Goal: Navigation & Orientation: Go to known website

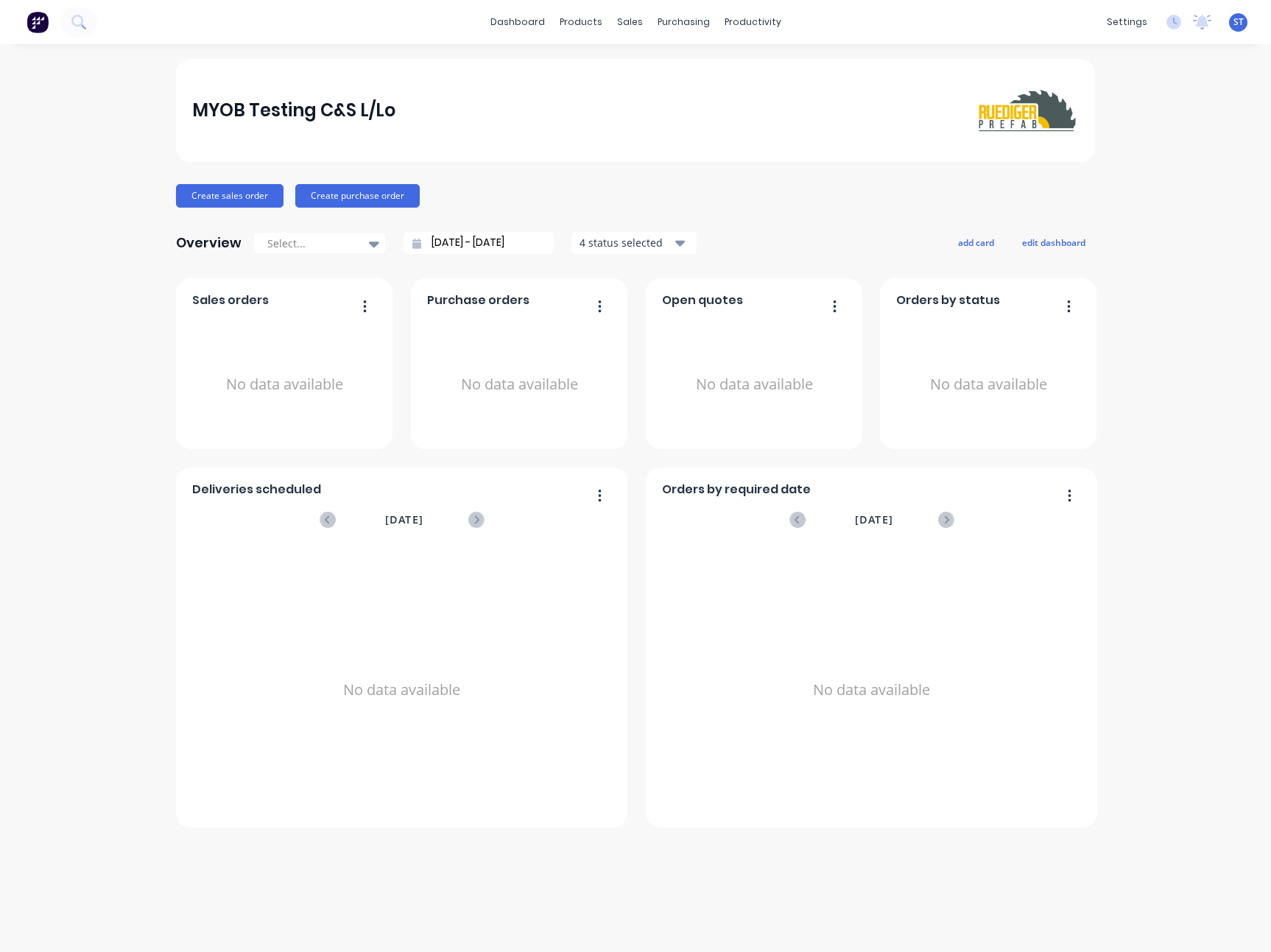
click at [1244, 20] on div "ST MYOB Testing C&S L/Lo Sydney Testing Administrator Profile Sign out" at bounding box center [1238, 22] width 18 height 18
click at [1239, 22] on span "ST" at bounding box center [1238, 22] width 10 height 13
click at [1130, 190] on button "Sign out" at bounding box center [1144, 185] width 195 height 30
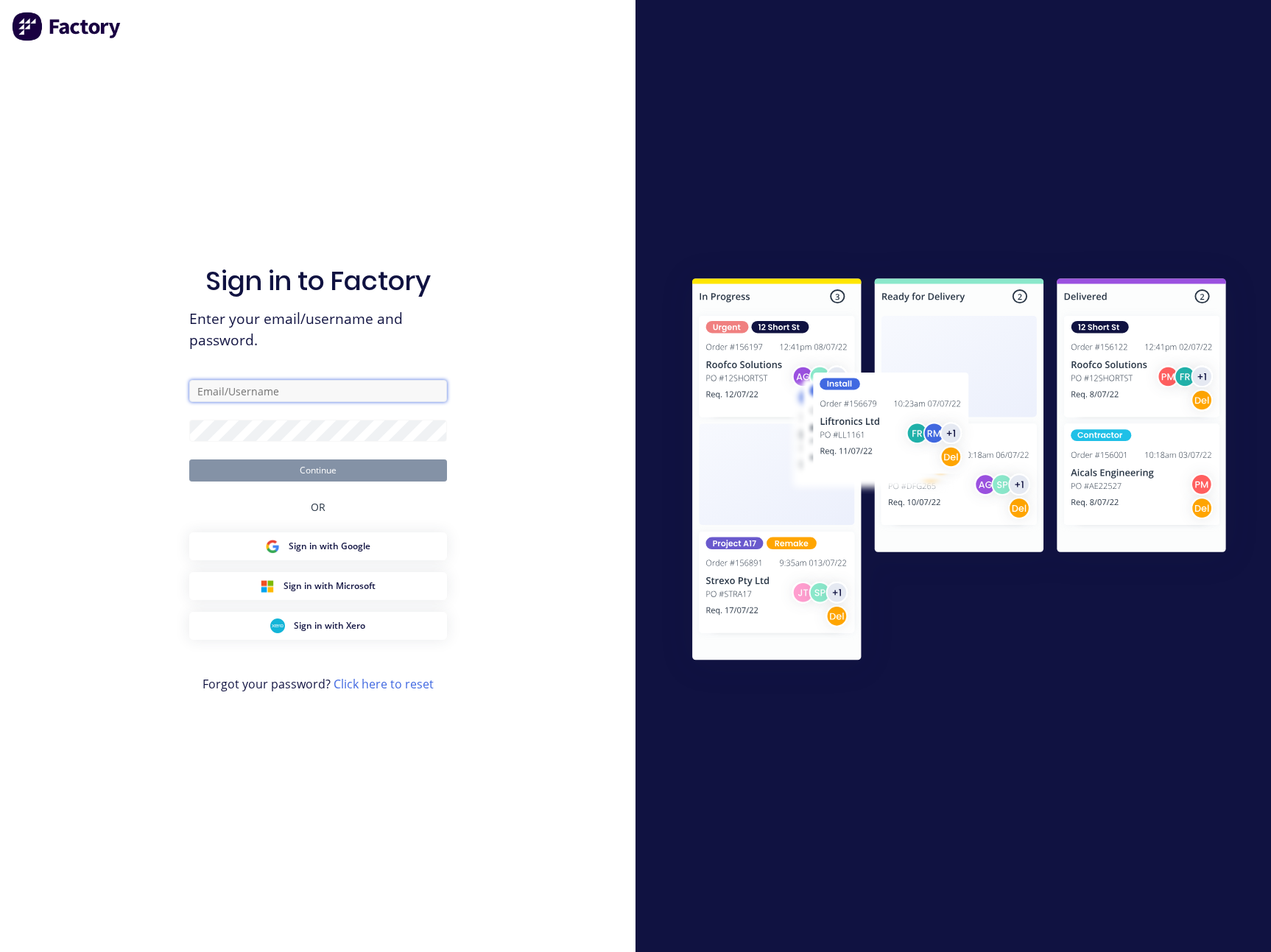
click at [248, 393] on input "text" at bounding box center [318, 391] width 258 height 22
type input "sydney@factory.app"
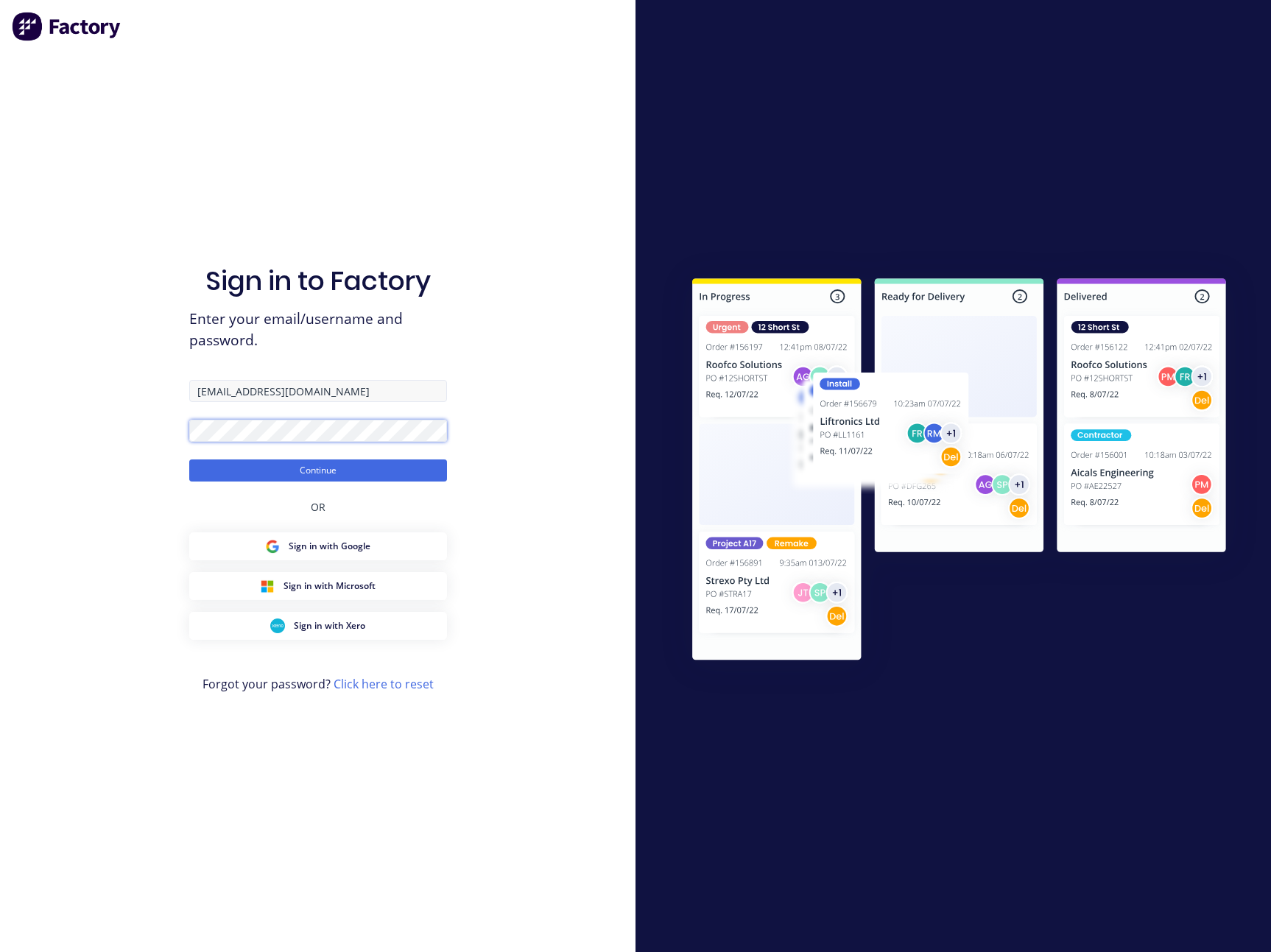
click at [189, 459] on button "Continue" at bounding box center [318, 470] width 258 height 22
